Goal: Task Accomplishment & Management: Use online tool/utility

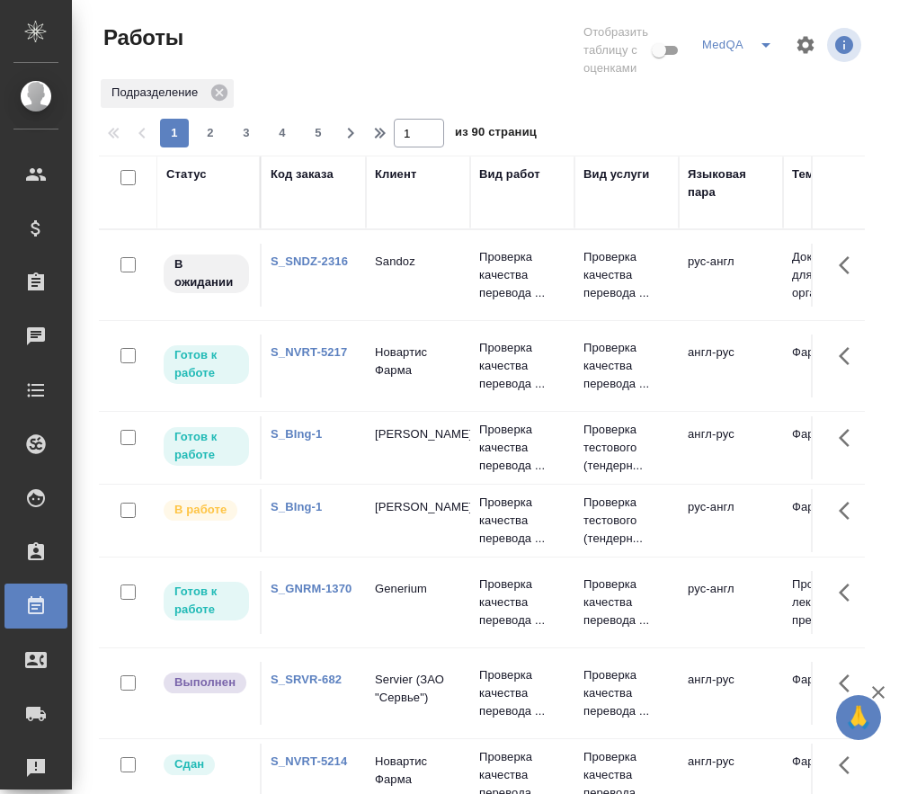
click at [325, 591] on link "S_GNRM-1370" at bounding box center [311, 588] width 81 height 13
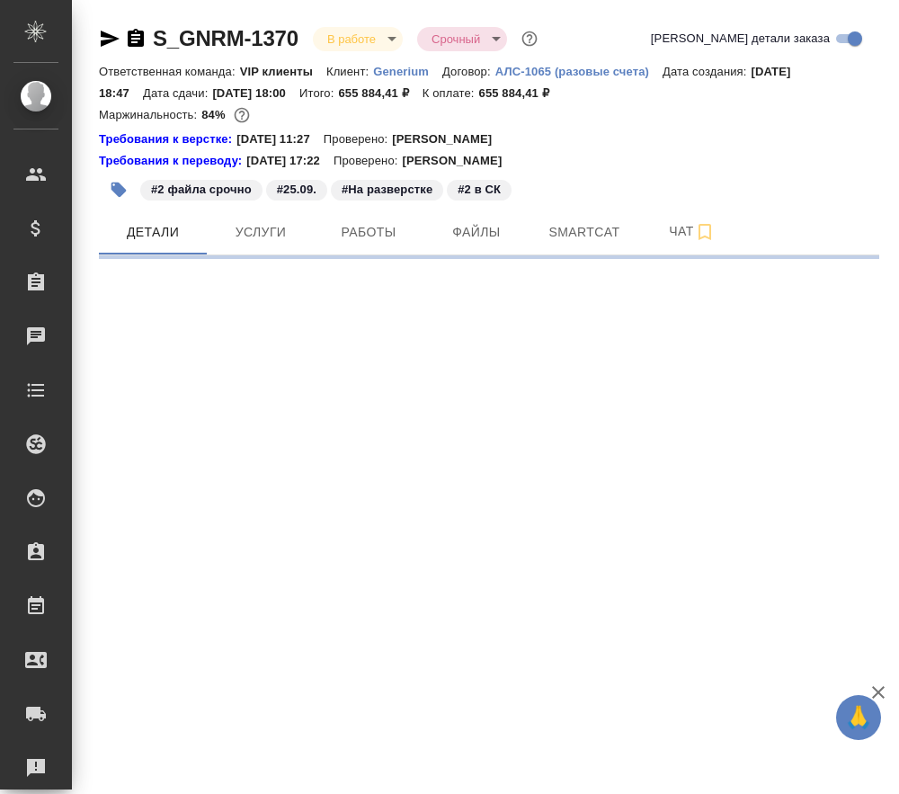
select select "RU"
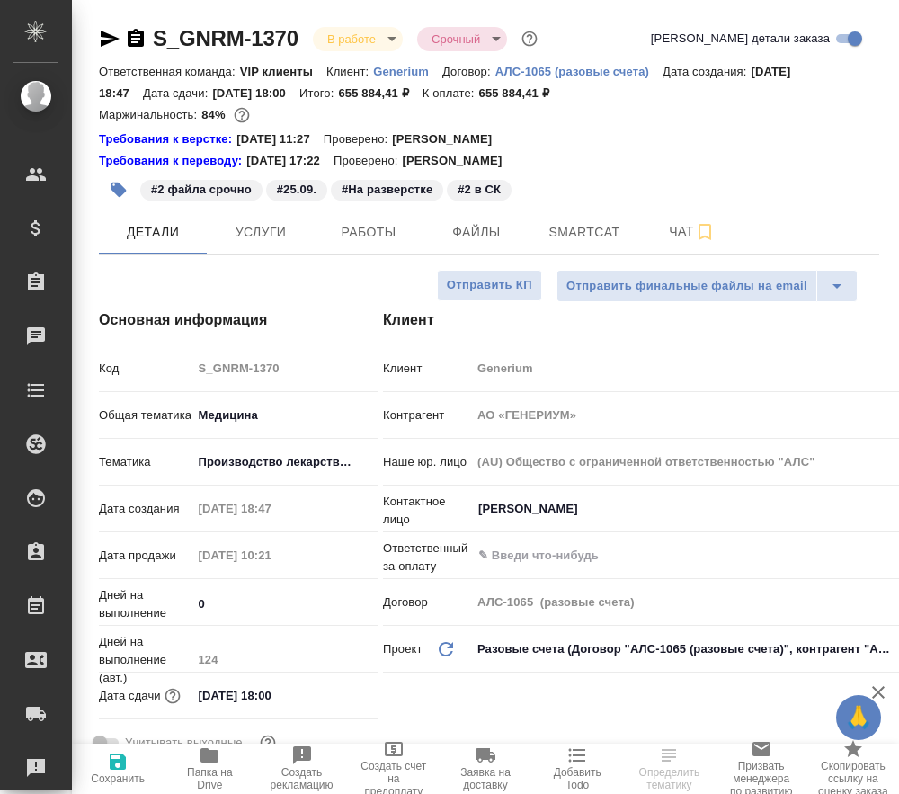
type textarea "x"
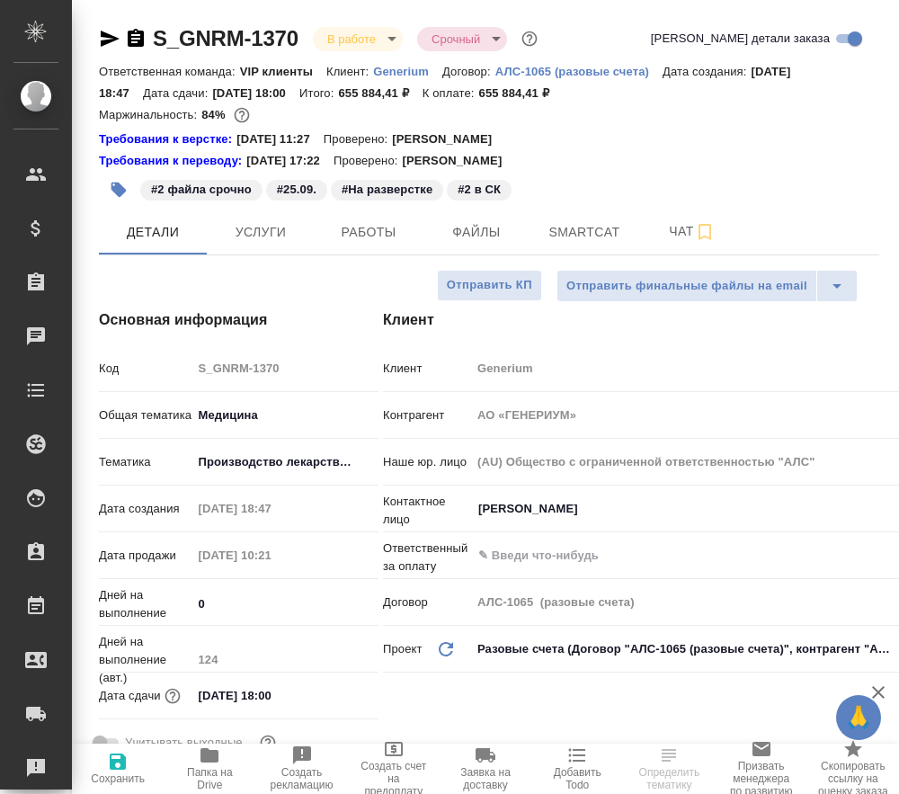
type textarea "x"
click at [551, 236] on span "Smartcat" at bounding box center [584, 232] width 86 height 22
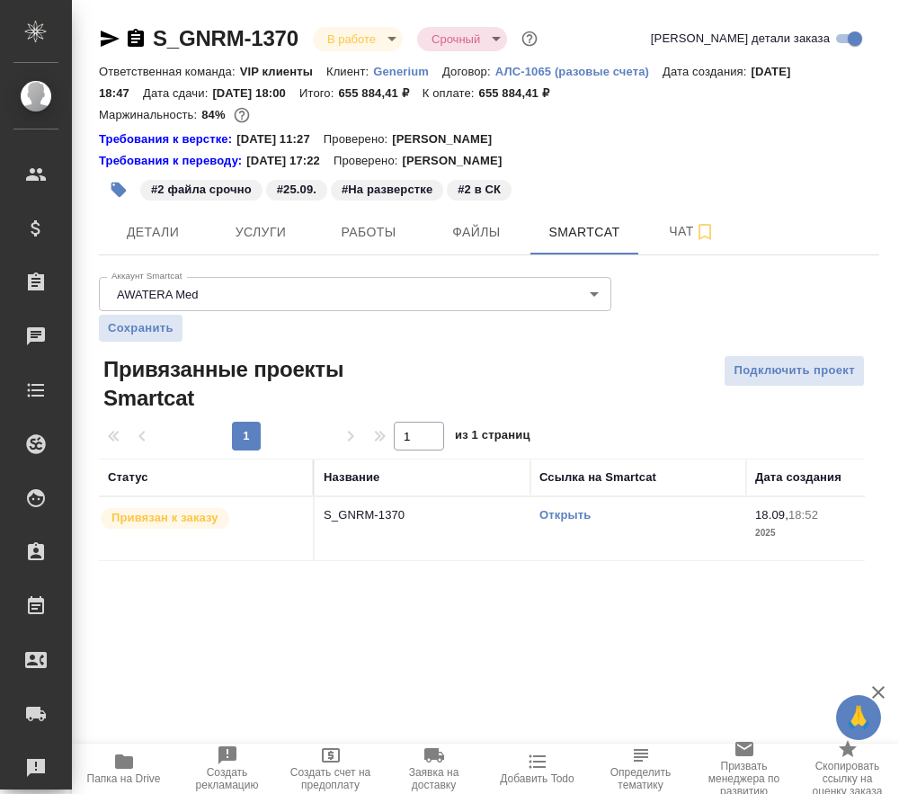
click at [560, 517] on link "Открыть" at bounding box center [564, 514] width 51 height 13
